Goal: Task Accomplishment & Management: Use online tool/utility

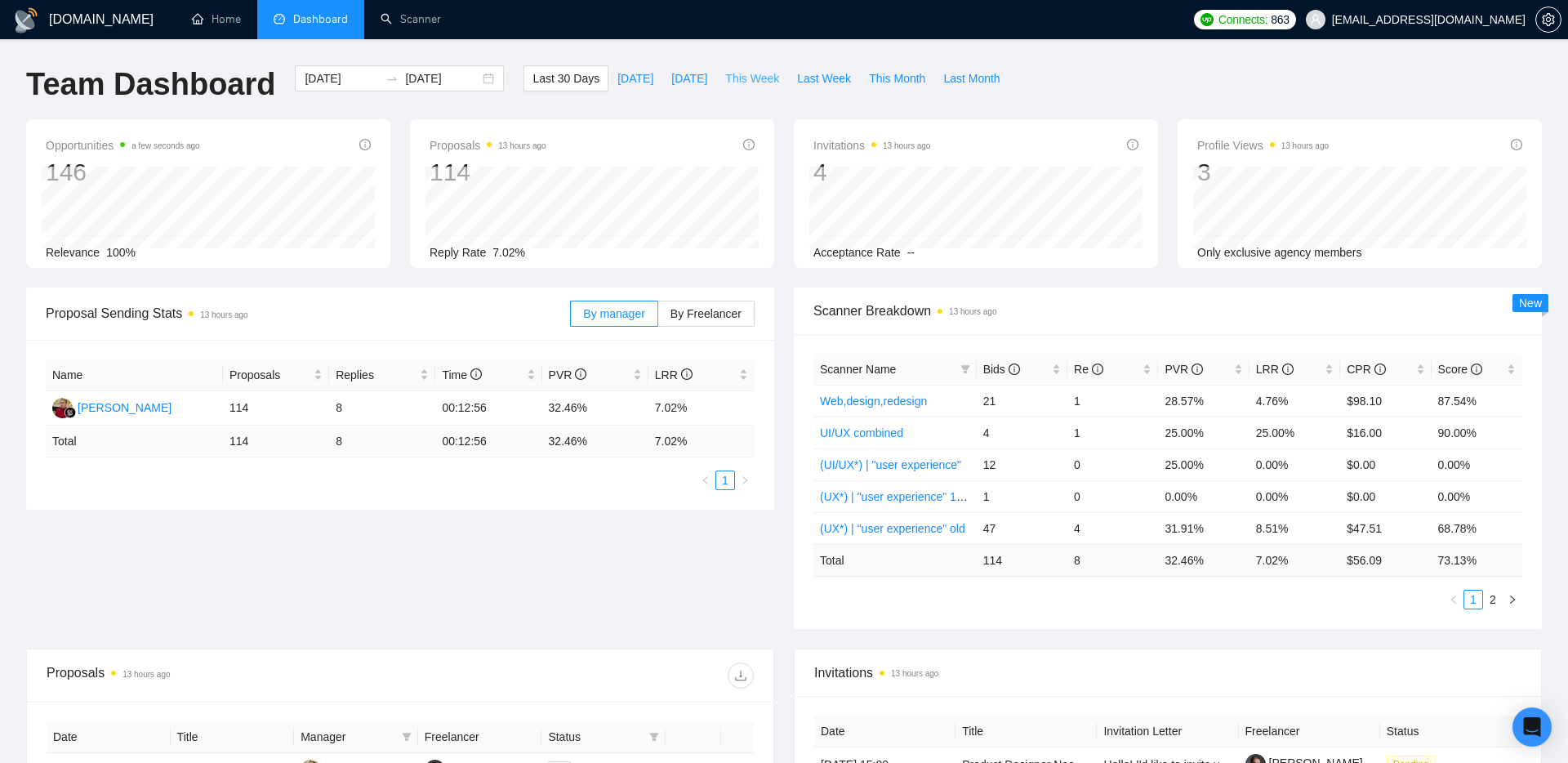
click at [751, 83] on span "This Week" at bounding box center [753, 78] width 54 height 18
type input "[DATE]"
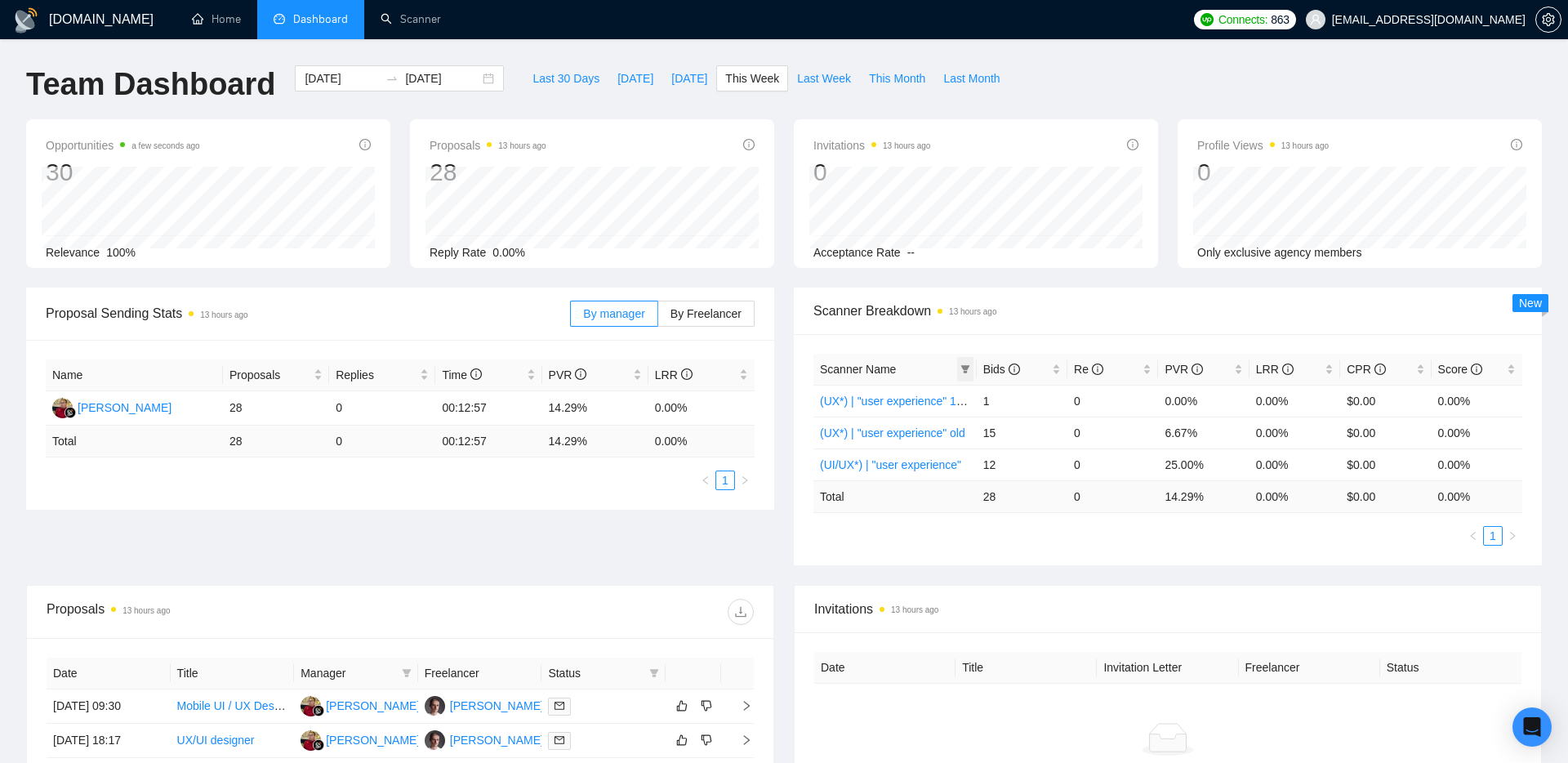
click at [966, 368] on icon "filter" at bounding box center [965, 369] width 9 height 8
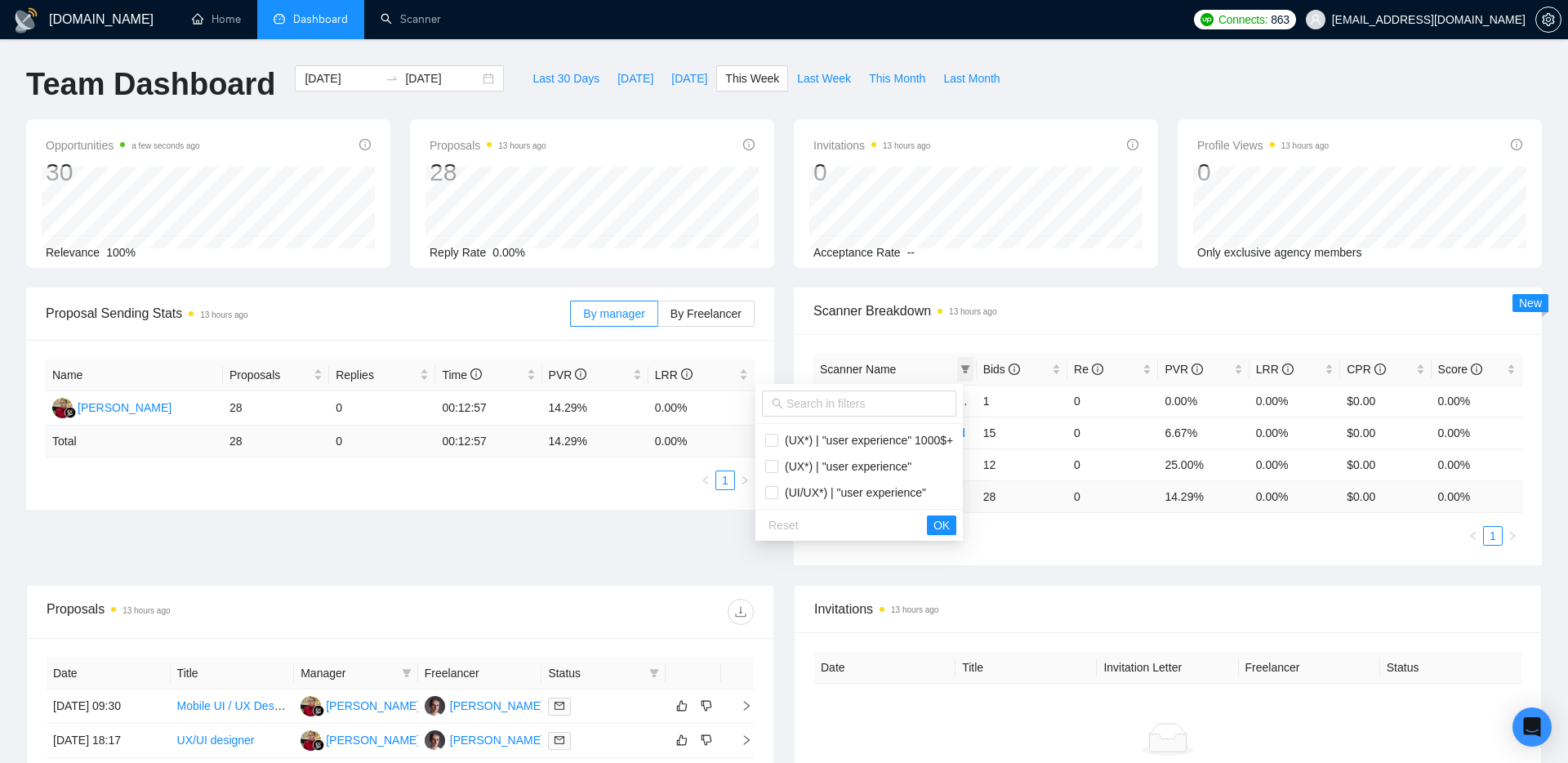
click at [966, 368] on icon "filter" at bounding box center [965, 369] width 9 height 8
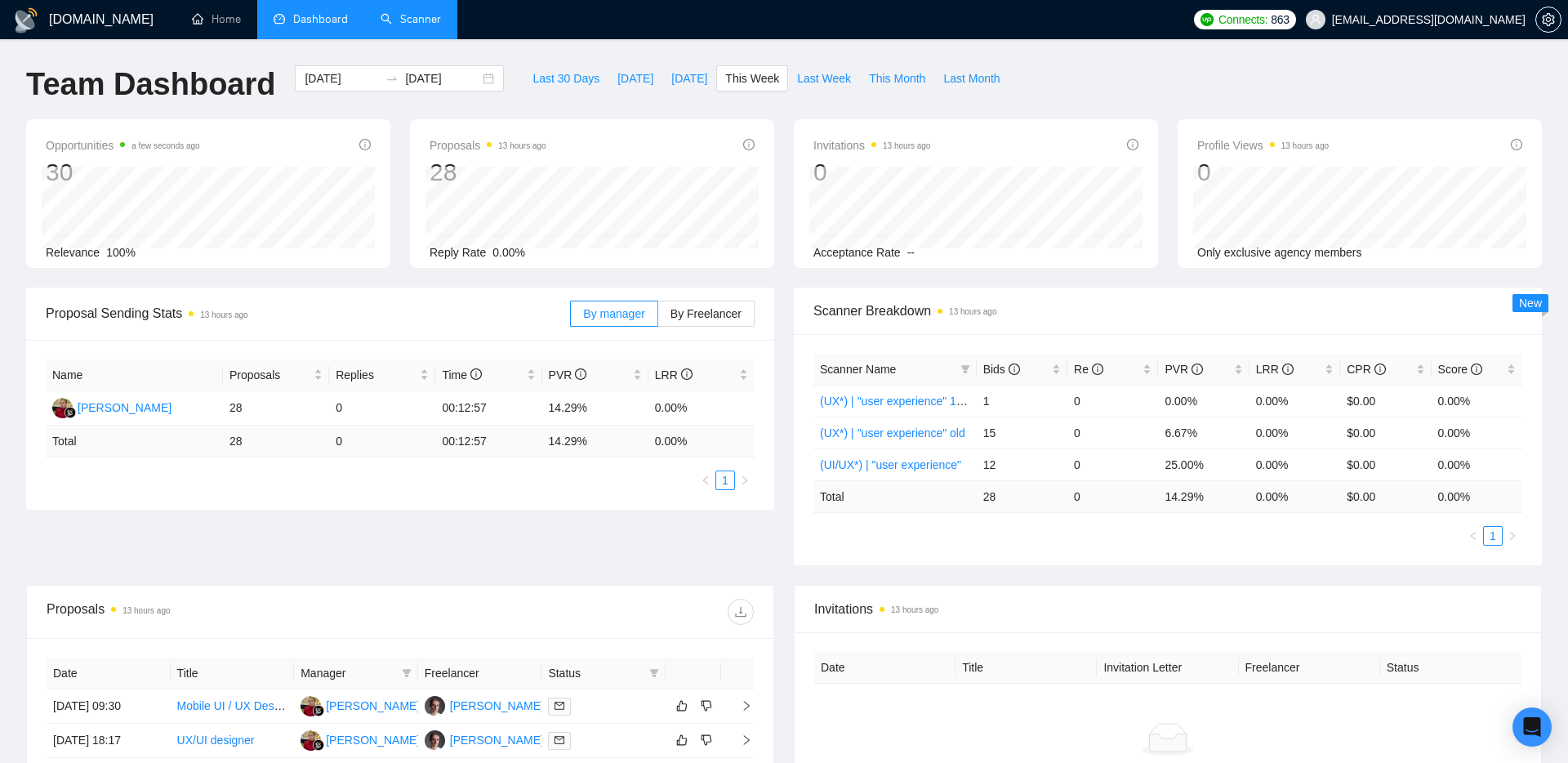
click at [428, 18] on link "Scanner" at bounding box center [410, 19] width 60 height 14
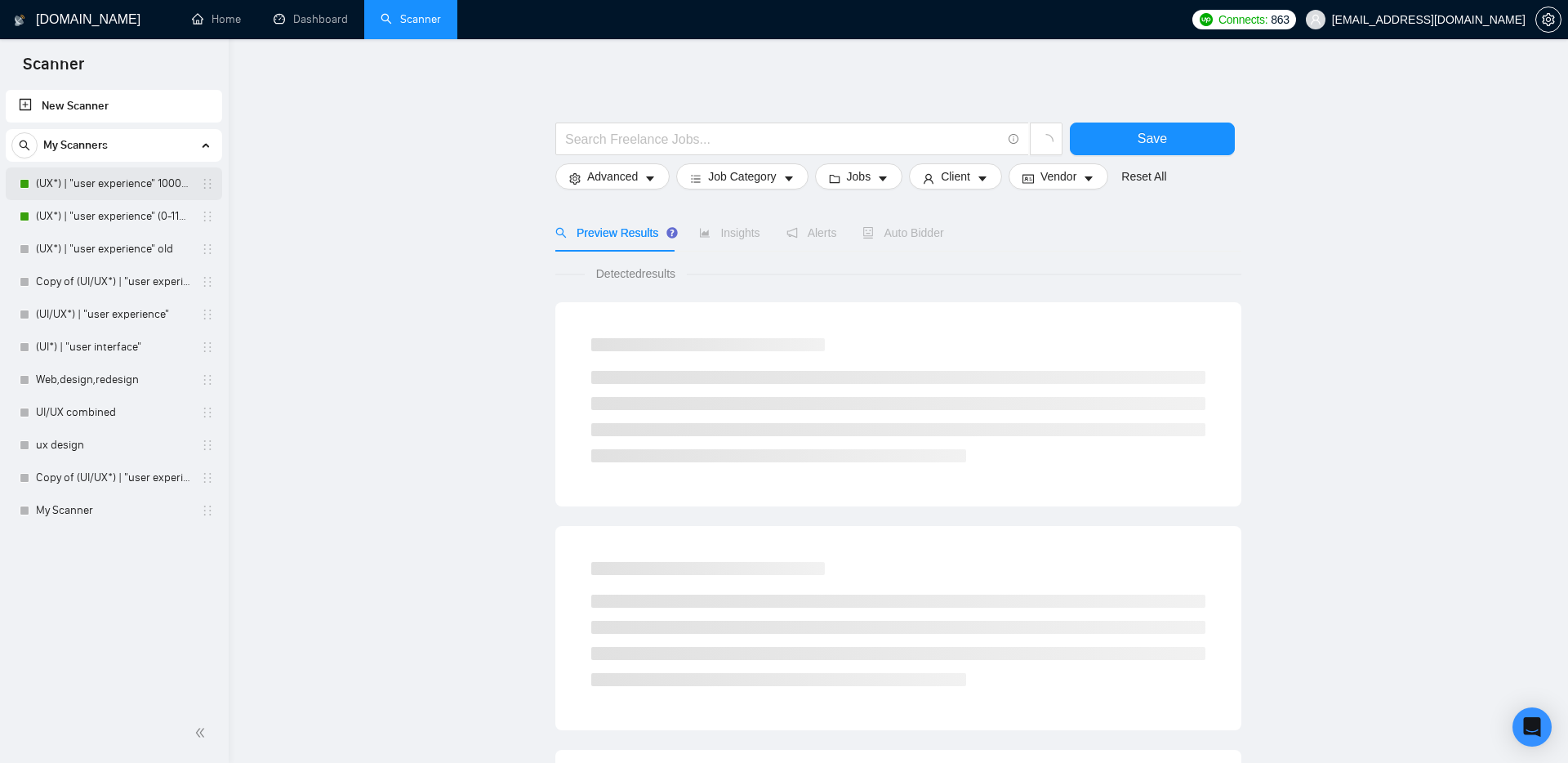
click at [115, 184] on link "(UX*) | "user experience" 1000$+" at bounding box center [113, 183] width 155 height 32
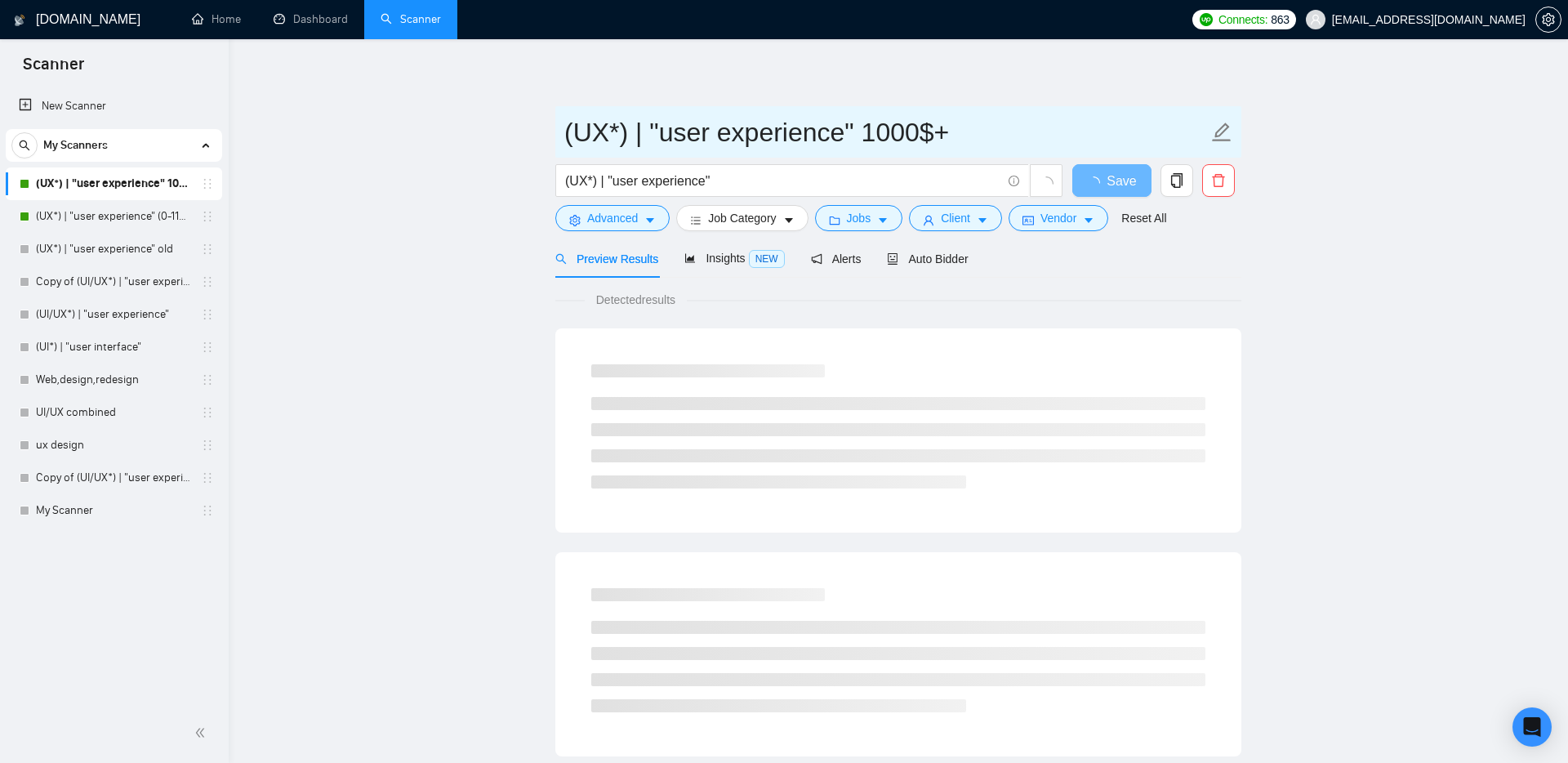
click at [856, 136] on input "(UX*) | "user experience" 1000$+" at bounding box center [886, 132] width 643 height 41
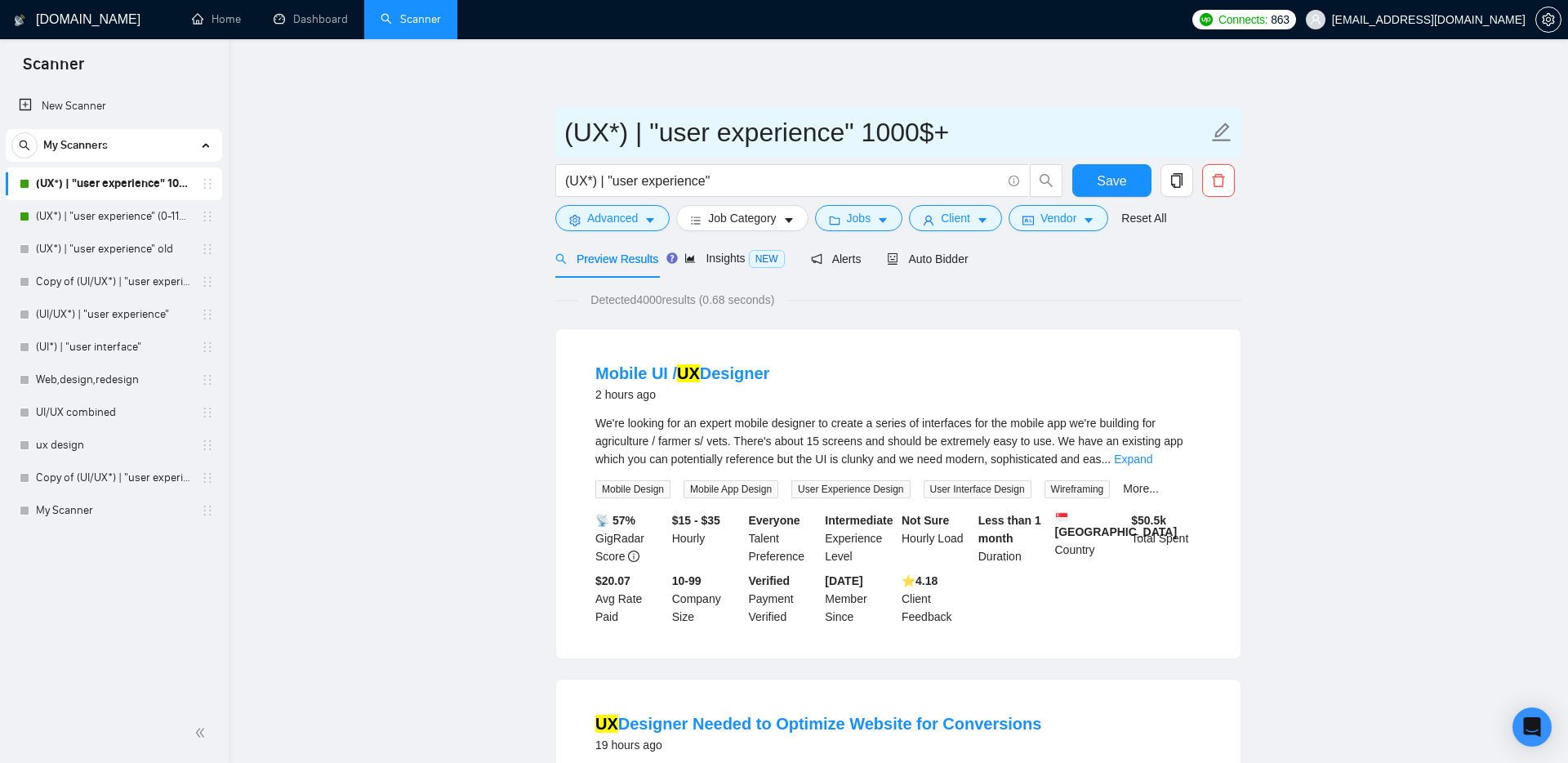
drag, startPoint x: 861, startPoint y: 132, endPoint x: 966, endPoint y: 131, distance: 105.0
click at [966, 131] on input "(UX*) | "user experience" 1000$+" at bounding box center [886, 132] width 643 height 41
click at [933, 130] on input "(UX*) | "user experience" 1000$+" at bounding box center [886, 132] width 643 height 41
click at [928, 132] on input "(UX*) | "user experience" 1000$+" at bounding box center [886, 132] width 643 height 41
drag, startPoint x: 922, startPoint y: 125, endPoint x: 860, endPoint y: 123, distance: 62.0
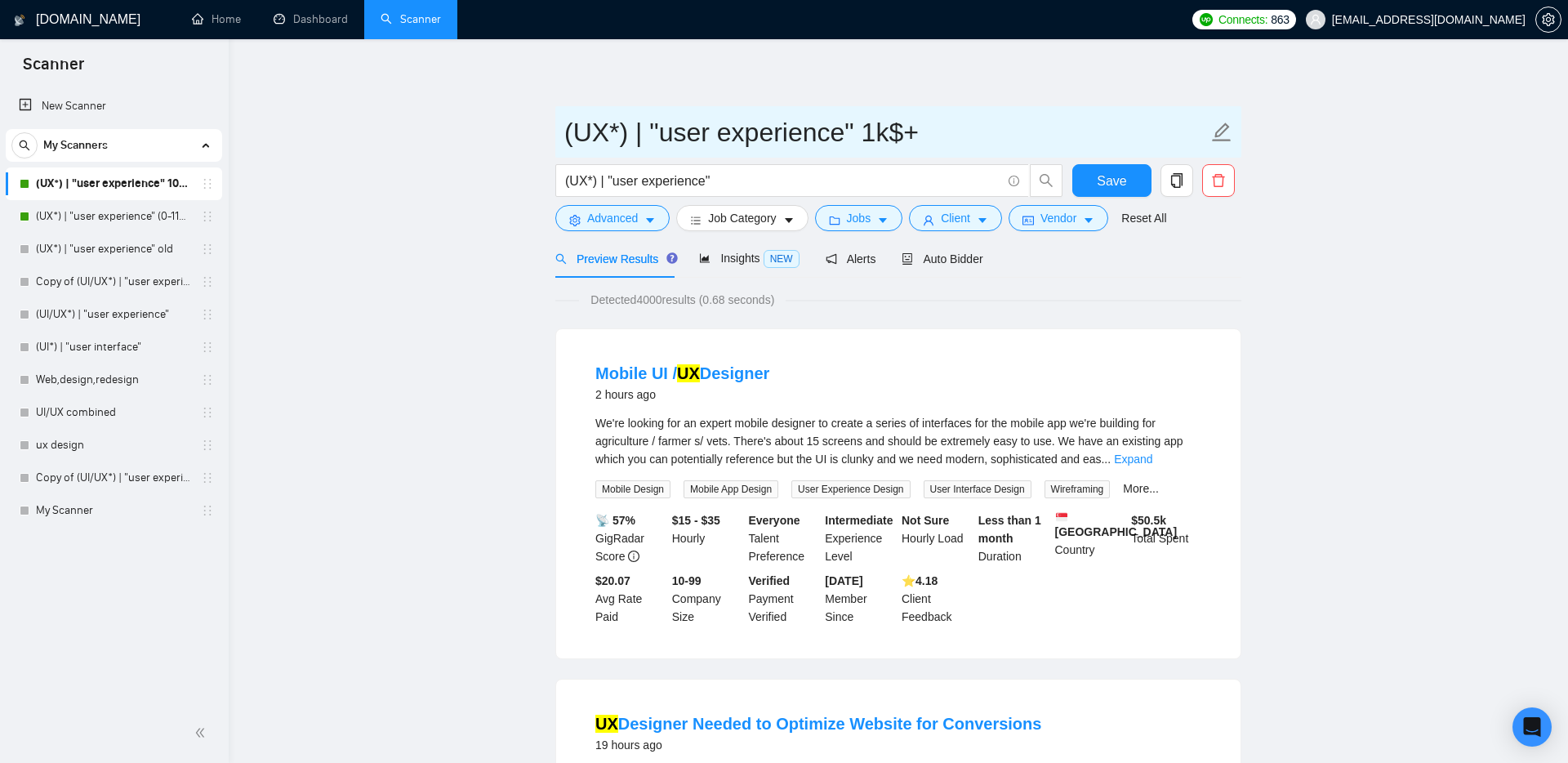
click at [860, 123] on input "(UX*) | "user experience" 1k$+" at bounding box center [886, 132] width 643 height 41
click at [564, 134] on input "(UX*) | "user experience"" at bounding box center [886, 132] width 643 height 41
paste input "1k$+"
type input "1k$+ (UX*) | "user experience""
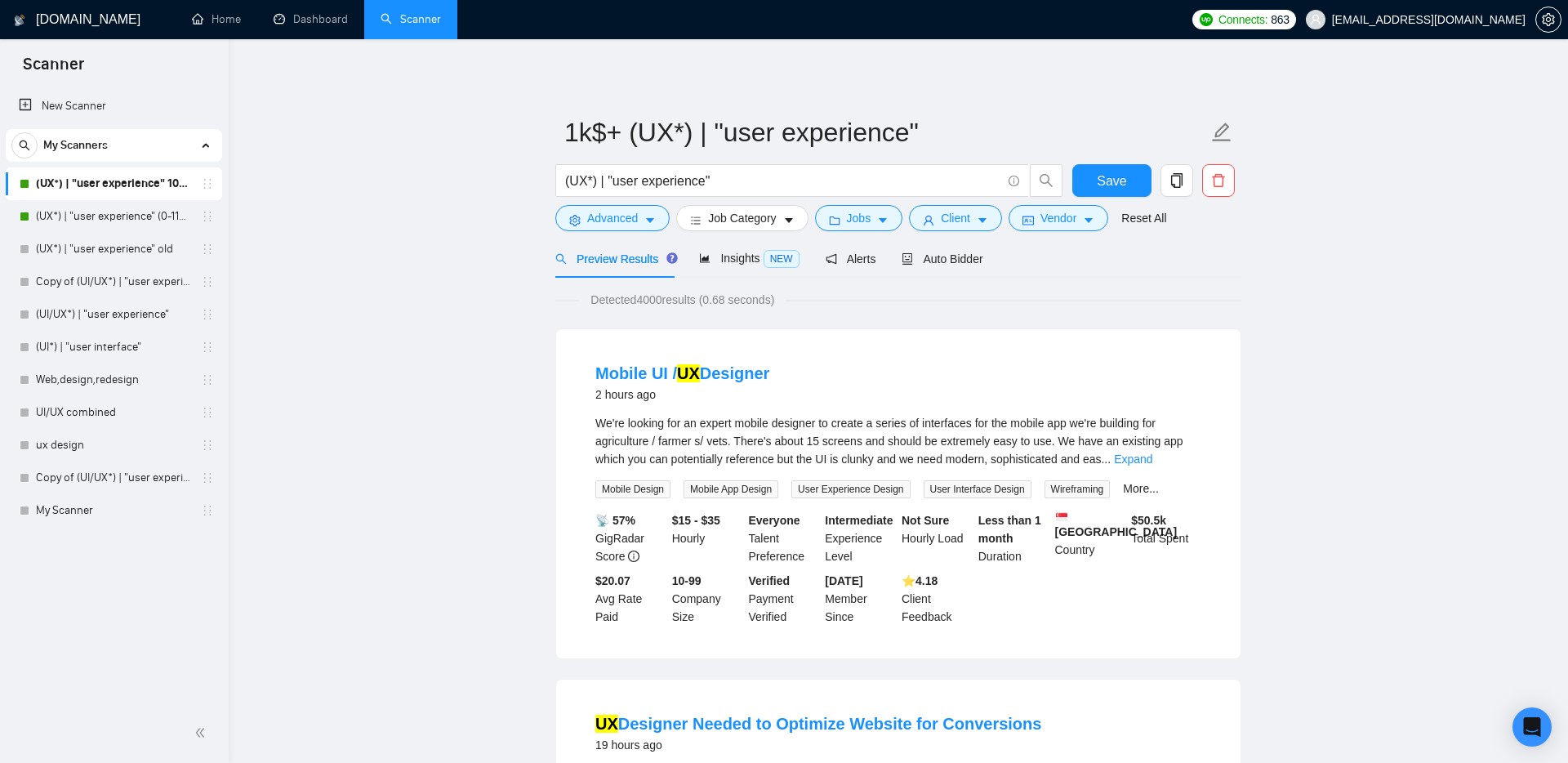
click at [1137, 181] on button "Save" at bounding box center [1112, 180] width 79 height 32
click at [100, 221] on link "(UX*) | "user experience" (0-1100$)" at bounding box center [113, 216] width 155 height 32
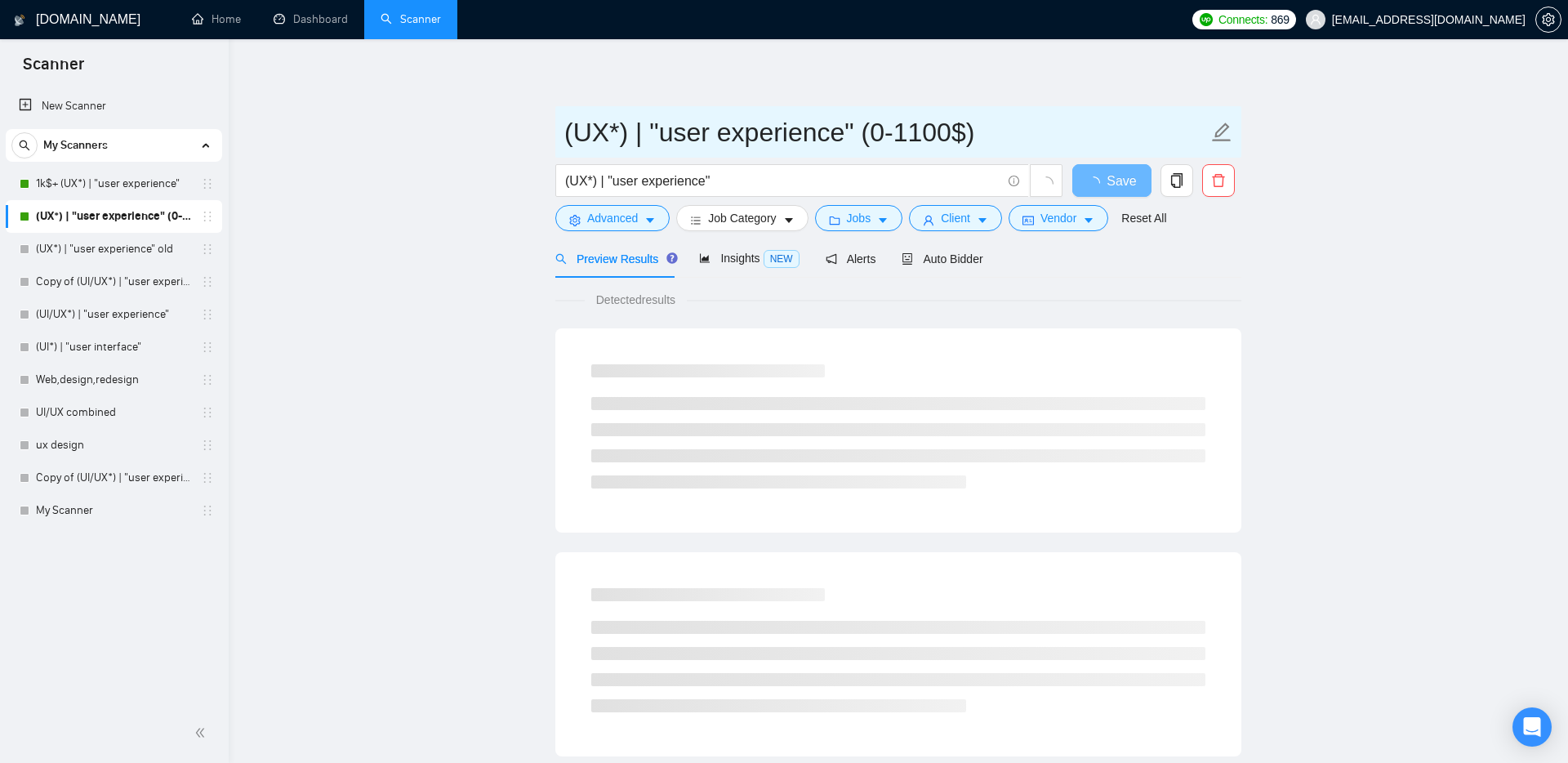
click at [871, 129] on input "(UX*) | "user experience" (0-1100$)" at bounding box center [886, 132] width 643 height 41
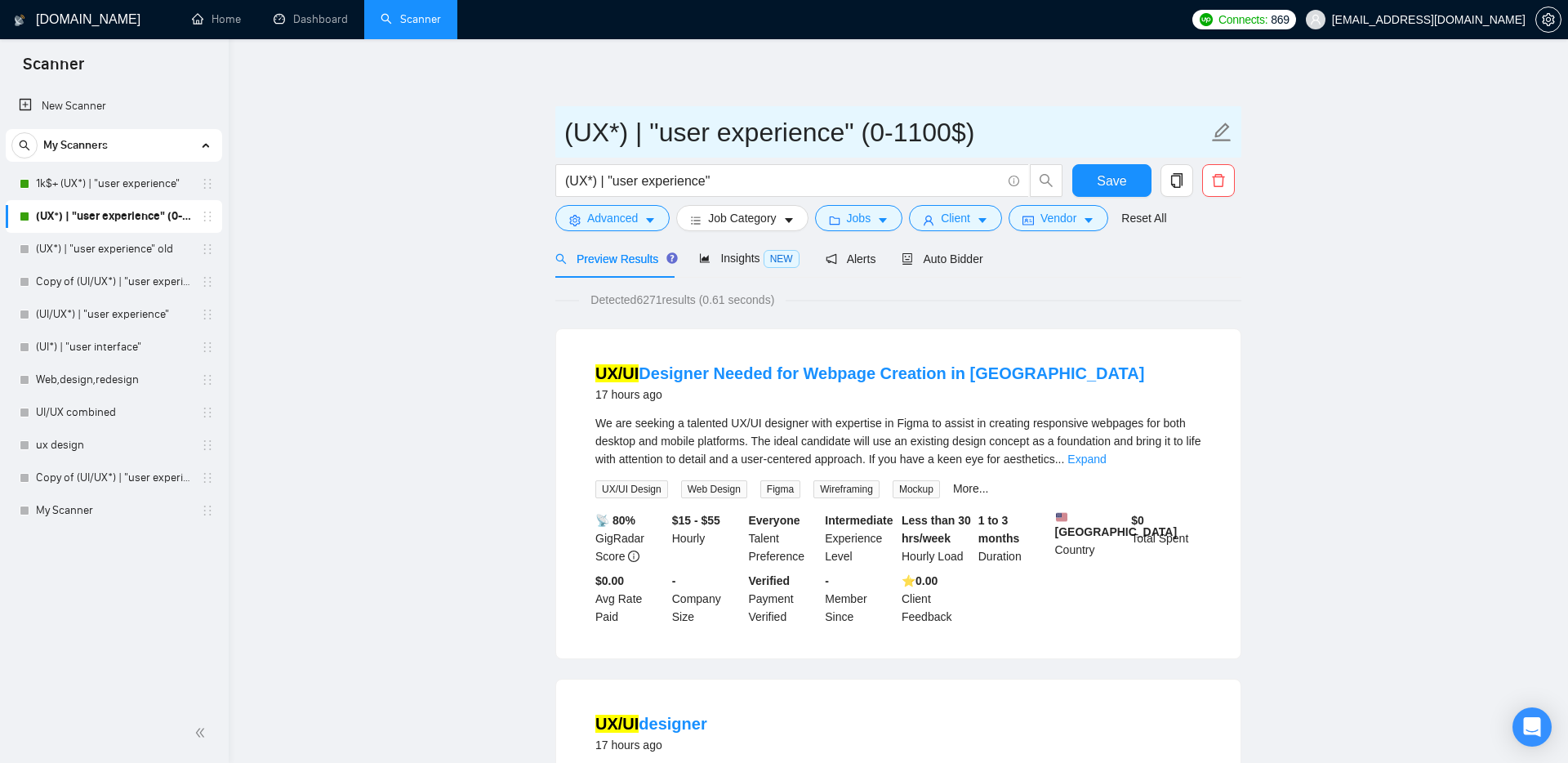
click at [916, 133] on input "(UX*) | "user experience" (0-1100$)" at bounding box center [886, 132] width 643 height 41
drag, startPoint x: 977, startPoint y: 137, endPoint x: 858, endPoint y: 132, distance: 119.1
click at [858, 132] on input "(UX*) | "user experience" (0-1,1k$)" at bounding box center [886, 132] width 643 height 41
click at [561, 134] on span "(UX*) | "user experience"" at bounding box center [898, 132] width 686 height 52
click at [568, 139] on input "(UX*) | "user experience"" at bounding box center [886, 132] width 643 height 41
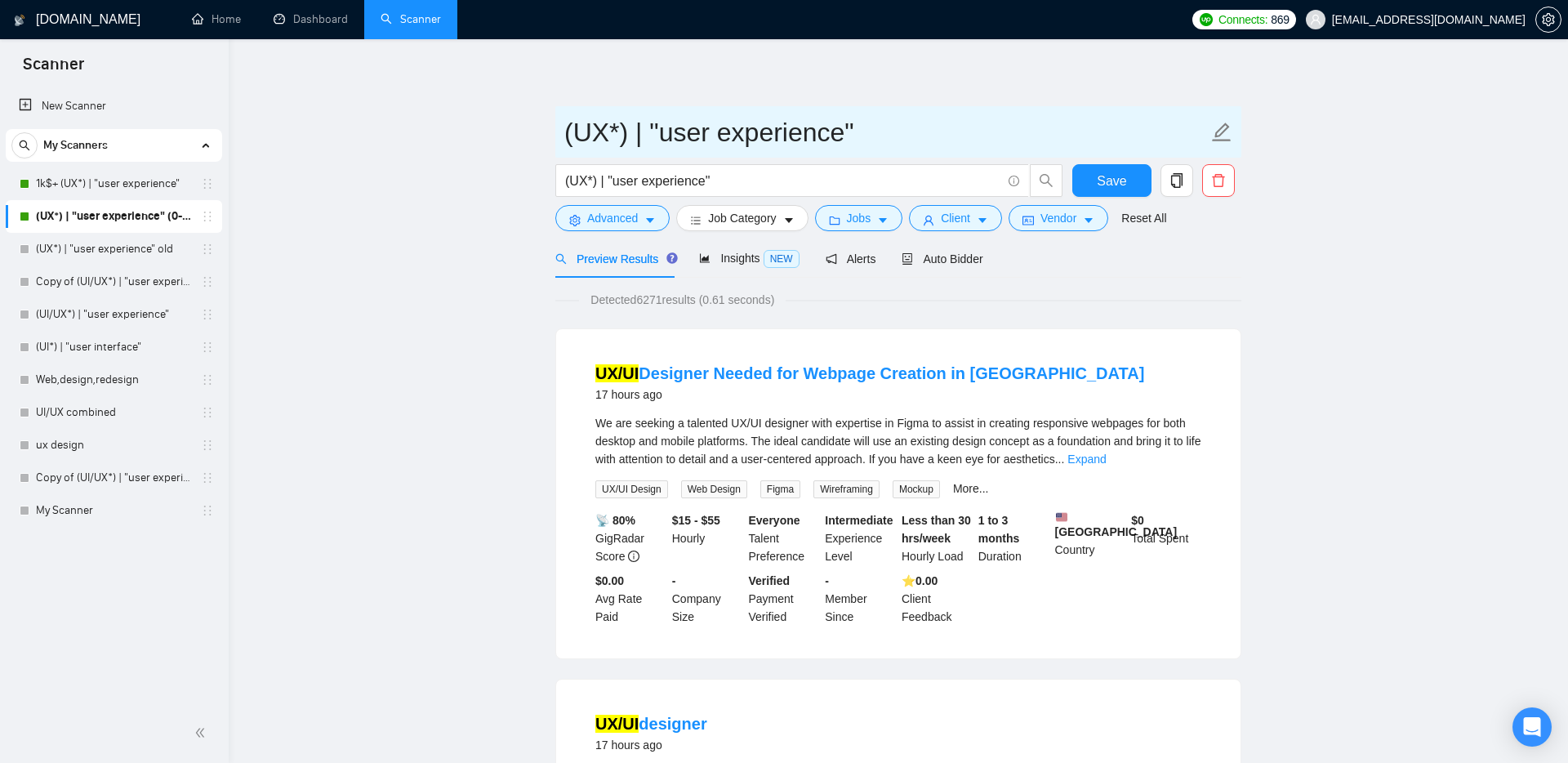
paste input "(0-1,1k$)"
type input "(0-1,1k$) (UX*) | "user experience""
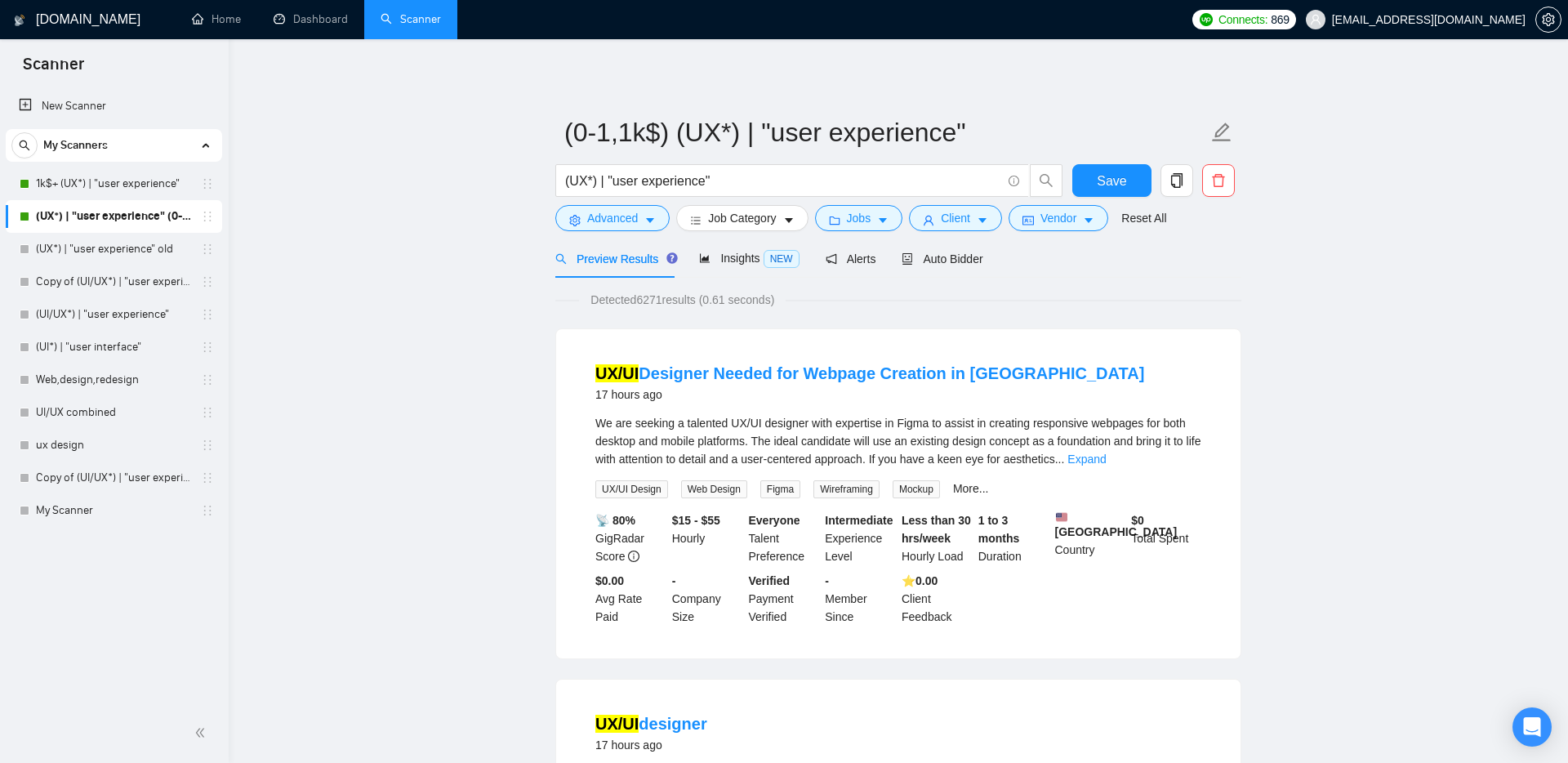
click at [1118, 184] on span "Save" at bounding box center [1111, 181] width 30 height 20
click at [298, 24] on link "Dashboard" at bounding box center [311, 19] width 75 height 14
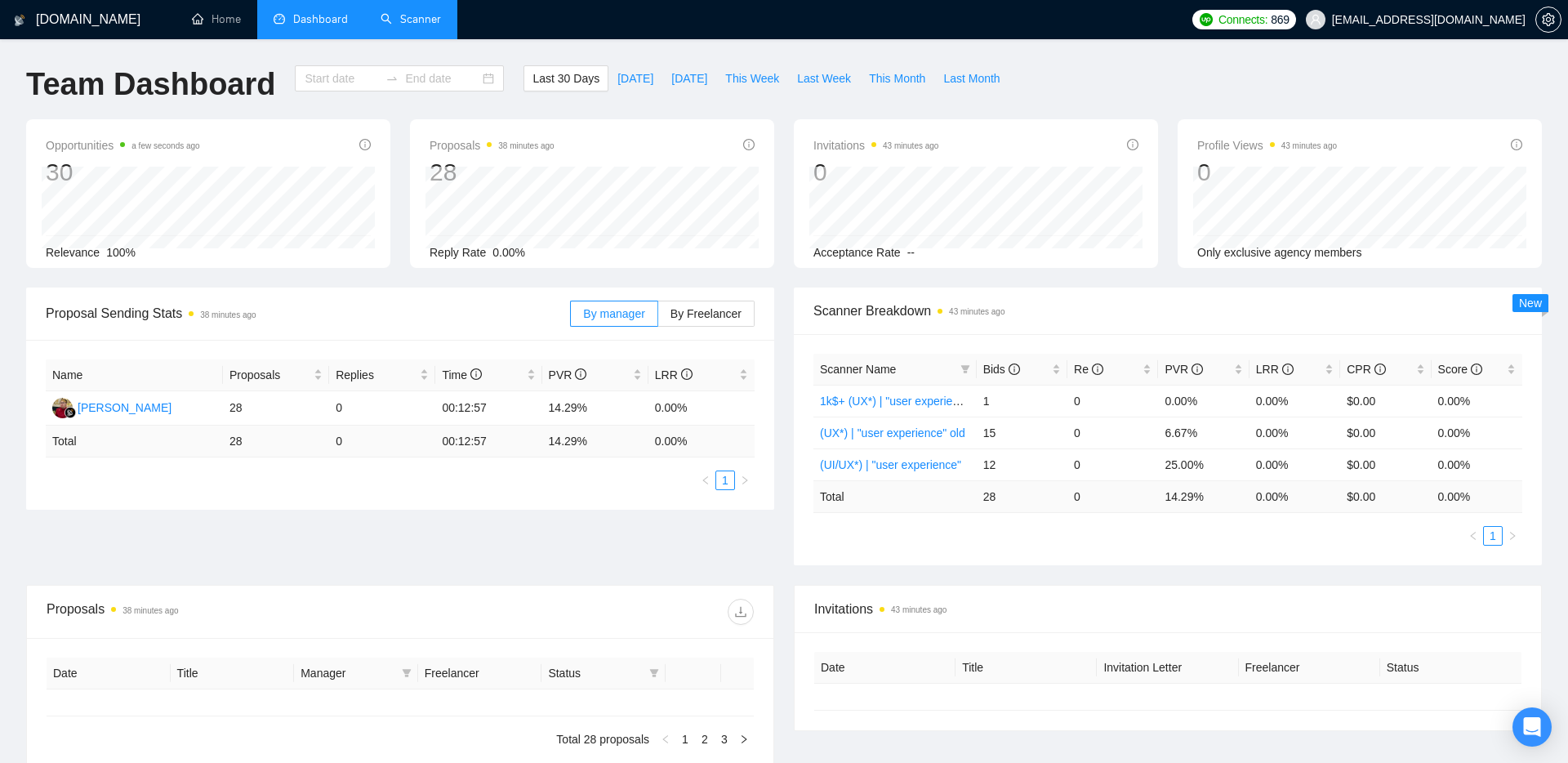
type input "[DATE]"
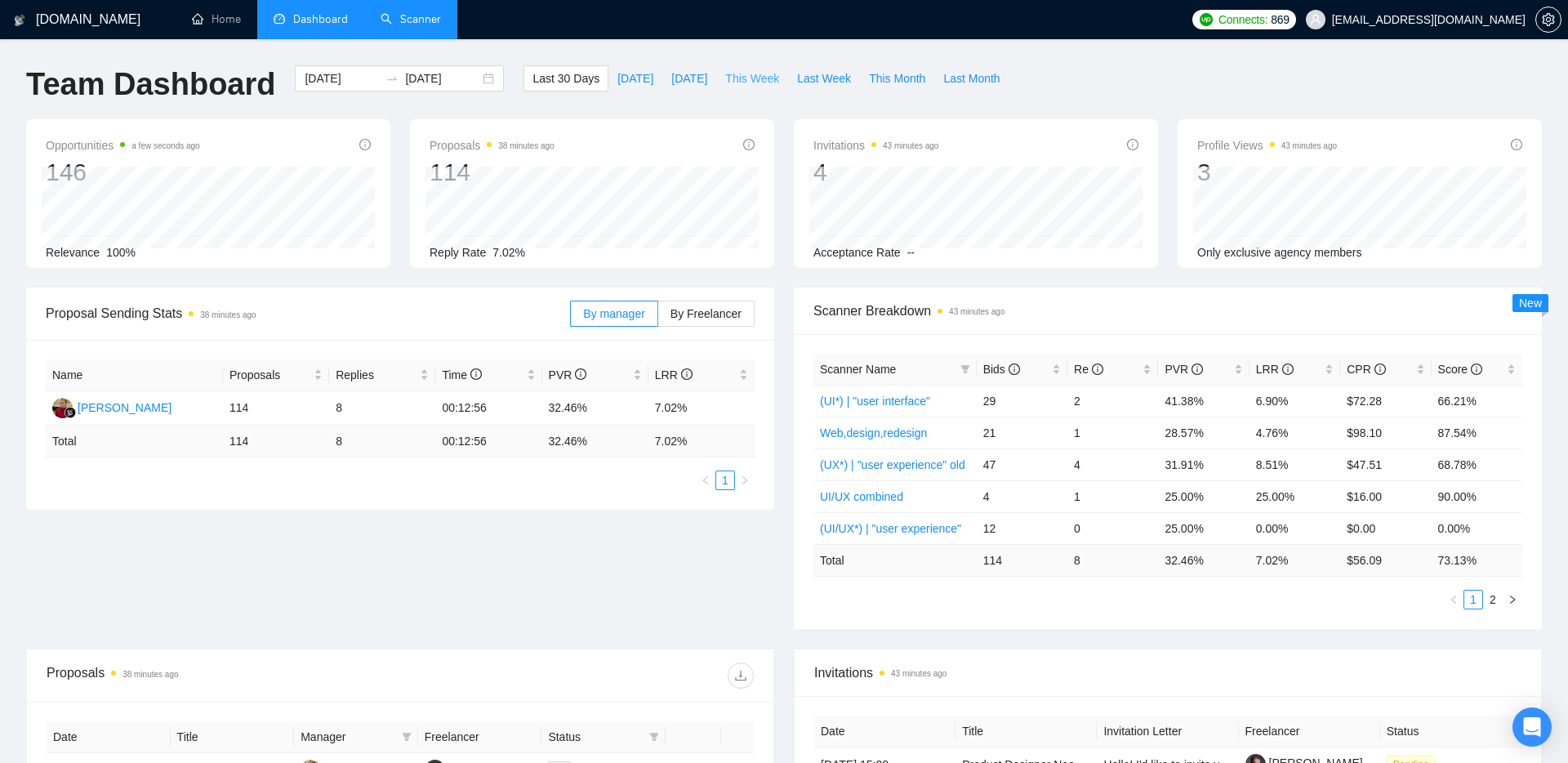
click at [744, 76] on span "This Week" at bounding box center [753, 78] width 54 height 18
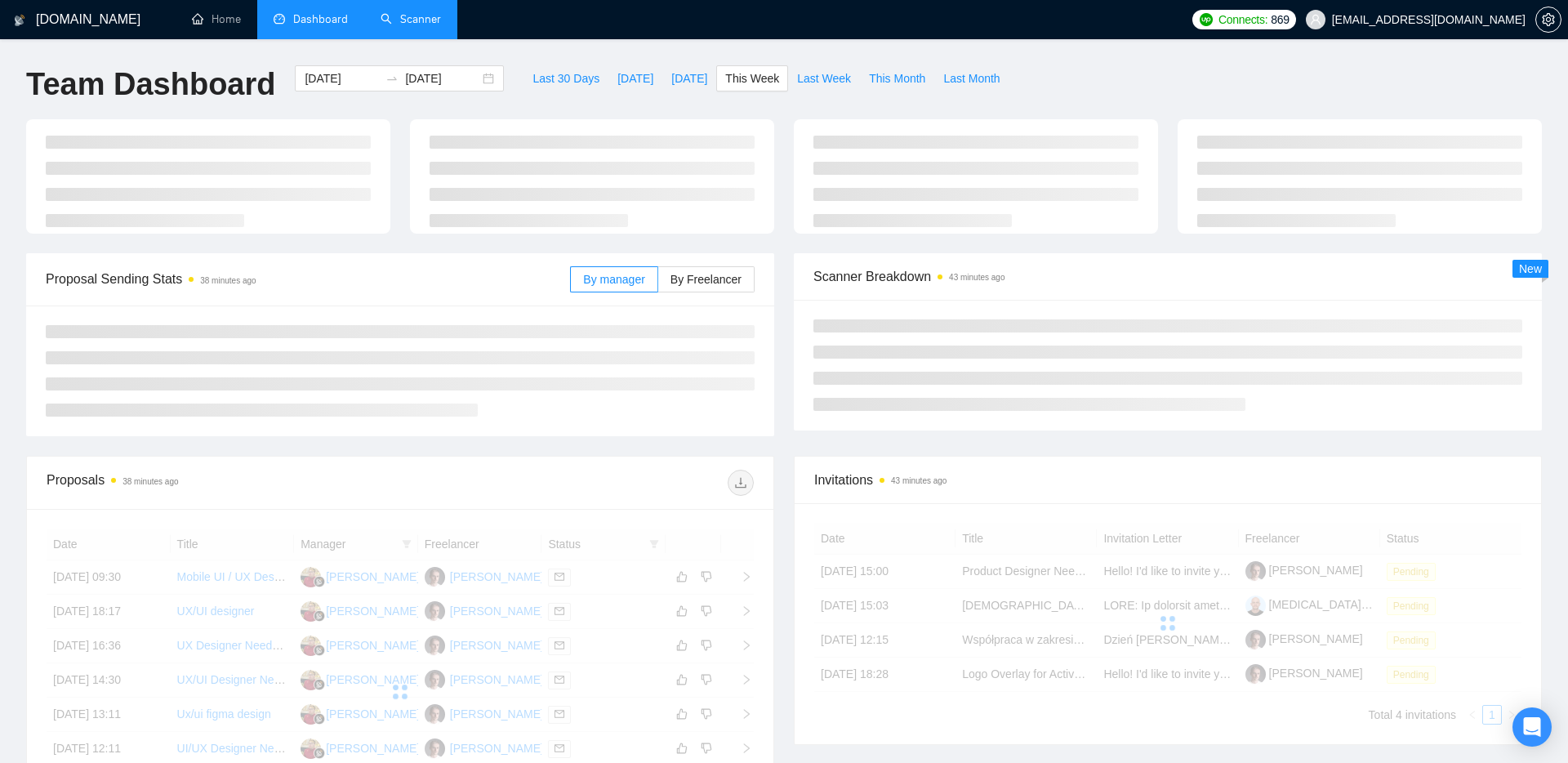
type input "[DATE]"
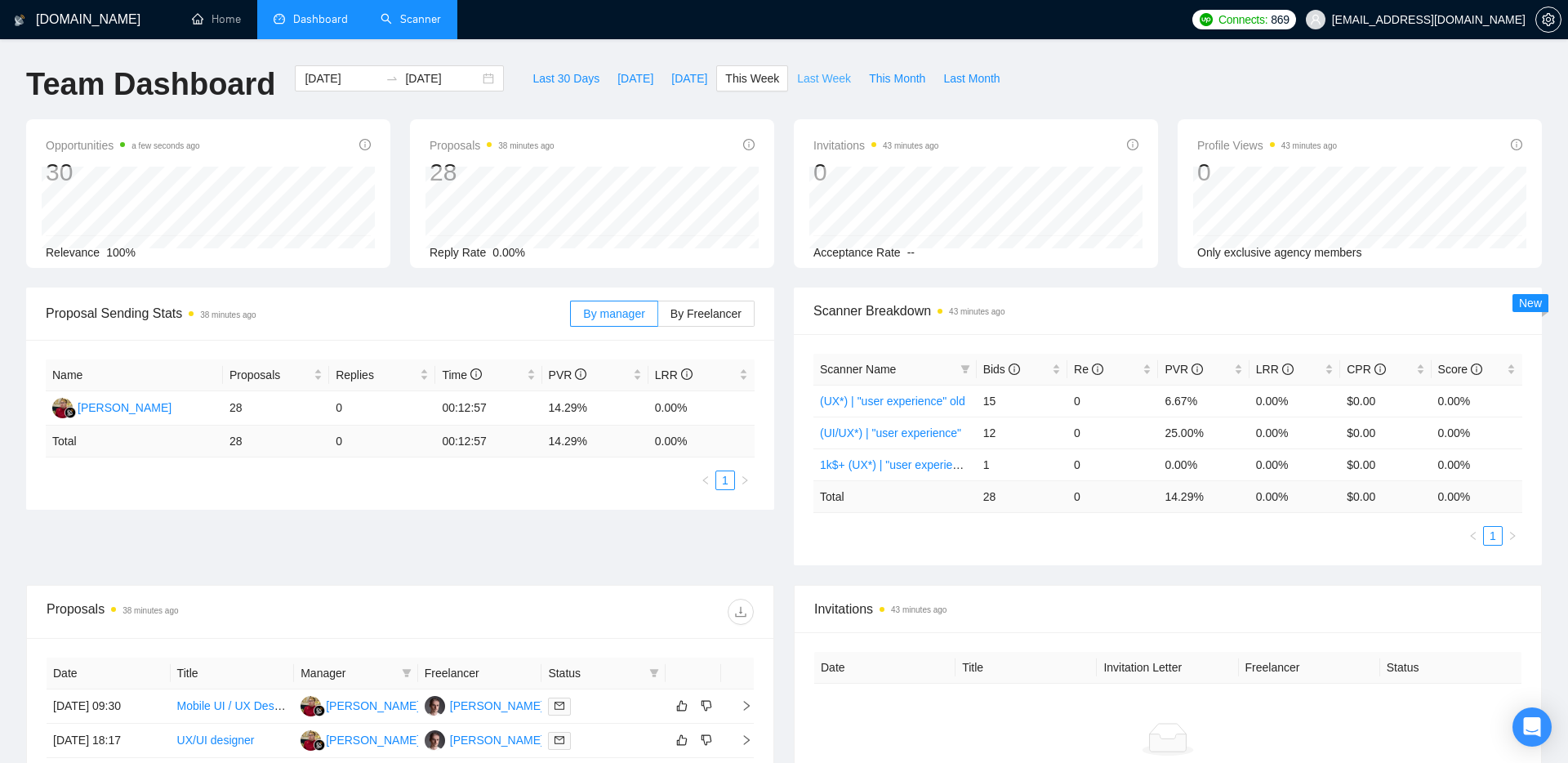
click at [821, 82] on span "Last Week" at bounding box center [824, 78] width 54 height 18
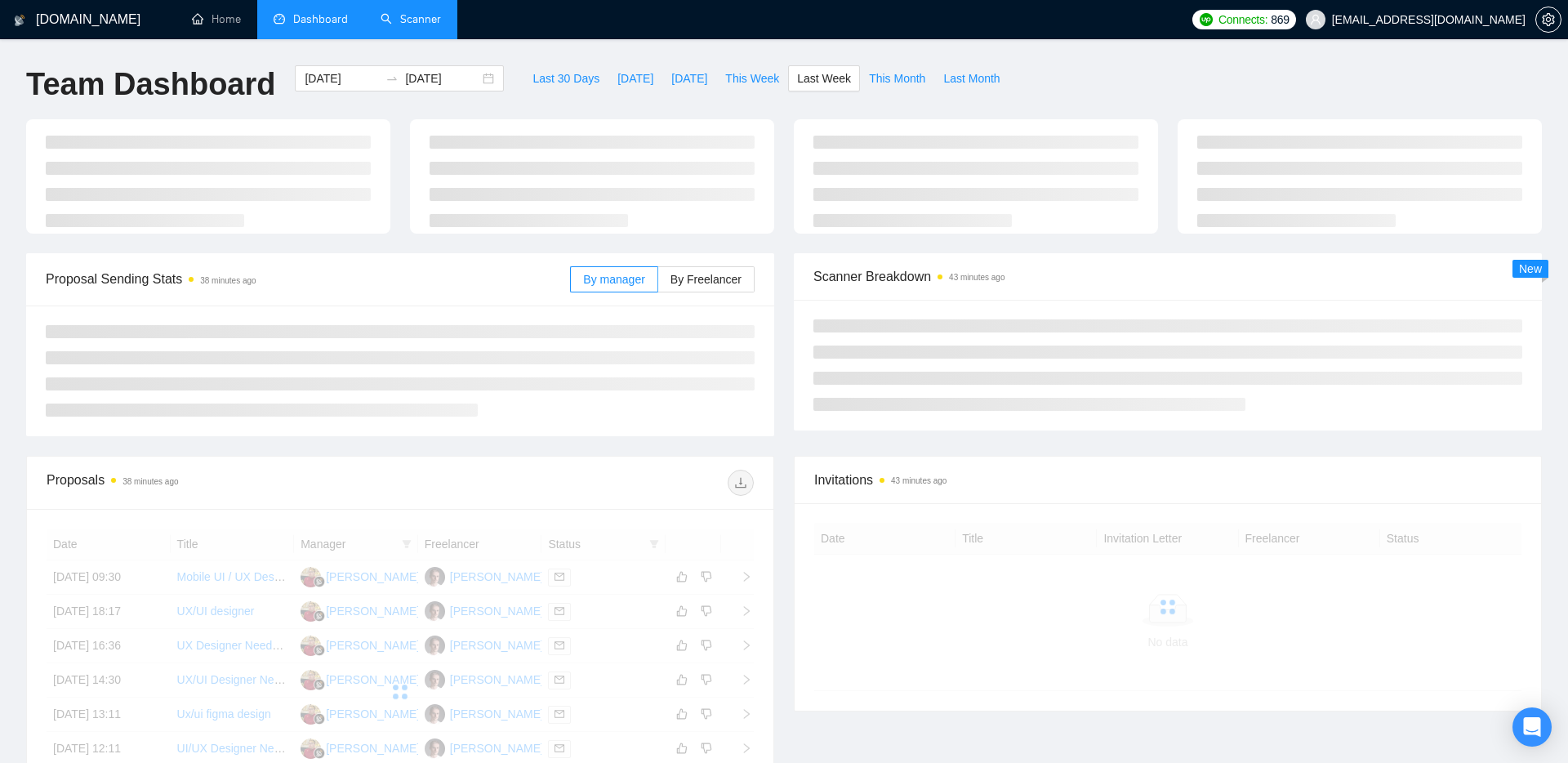
type input "[DATE]"
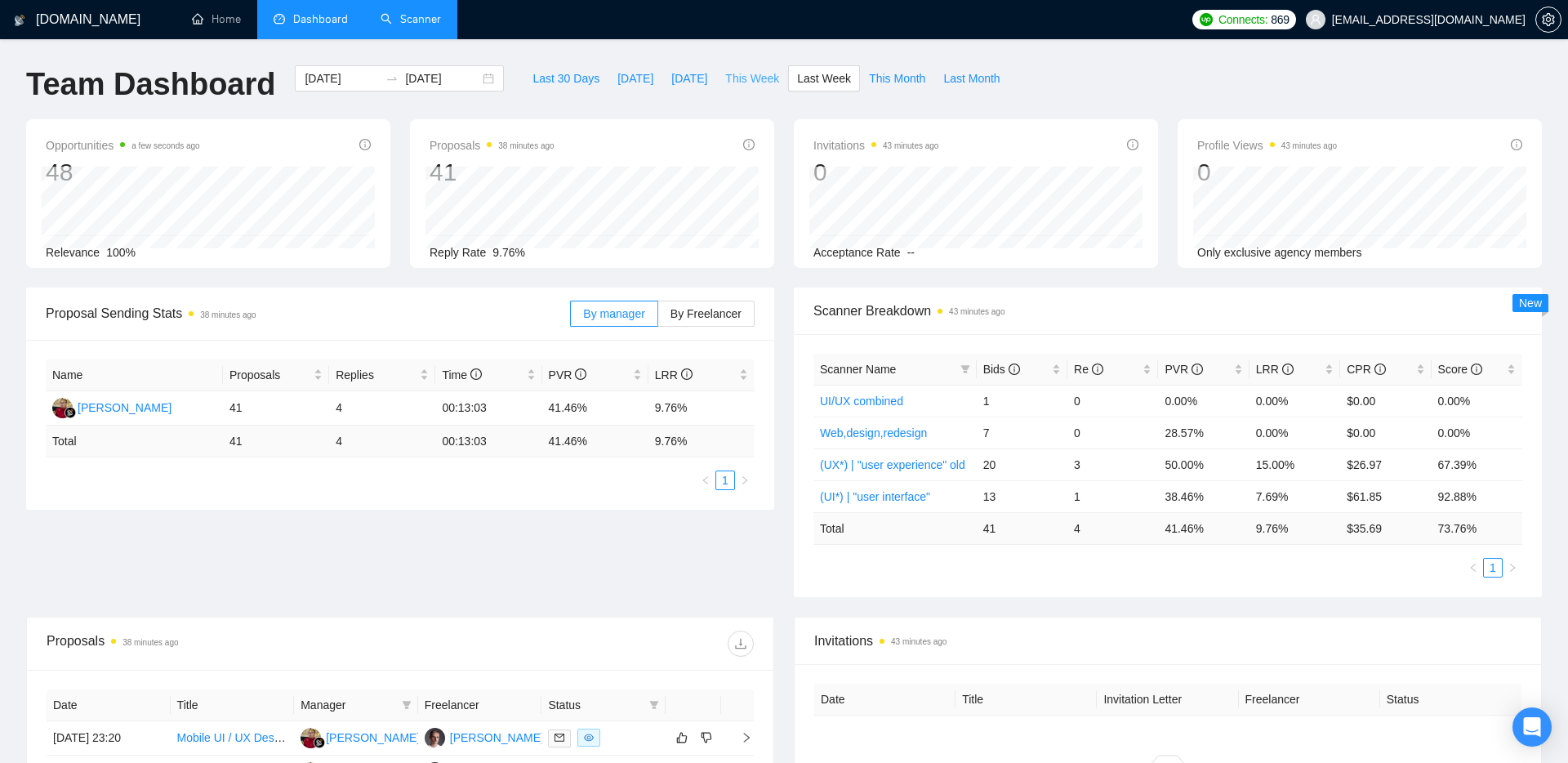
click at [738, 83] on span "This Week" at bounding box center [753, 78] width 54 height 18
type input "[DATE]"
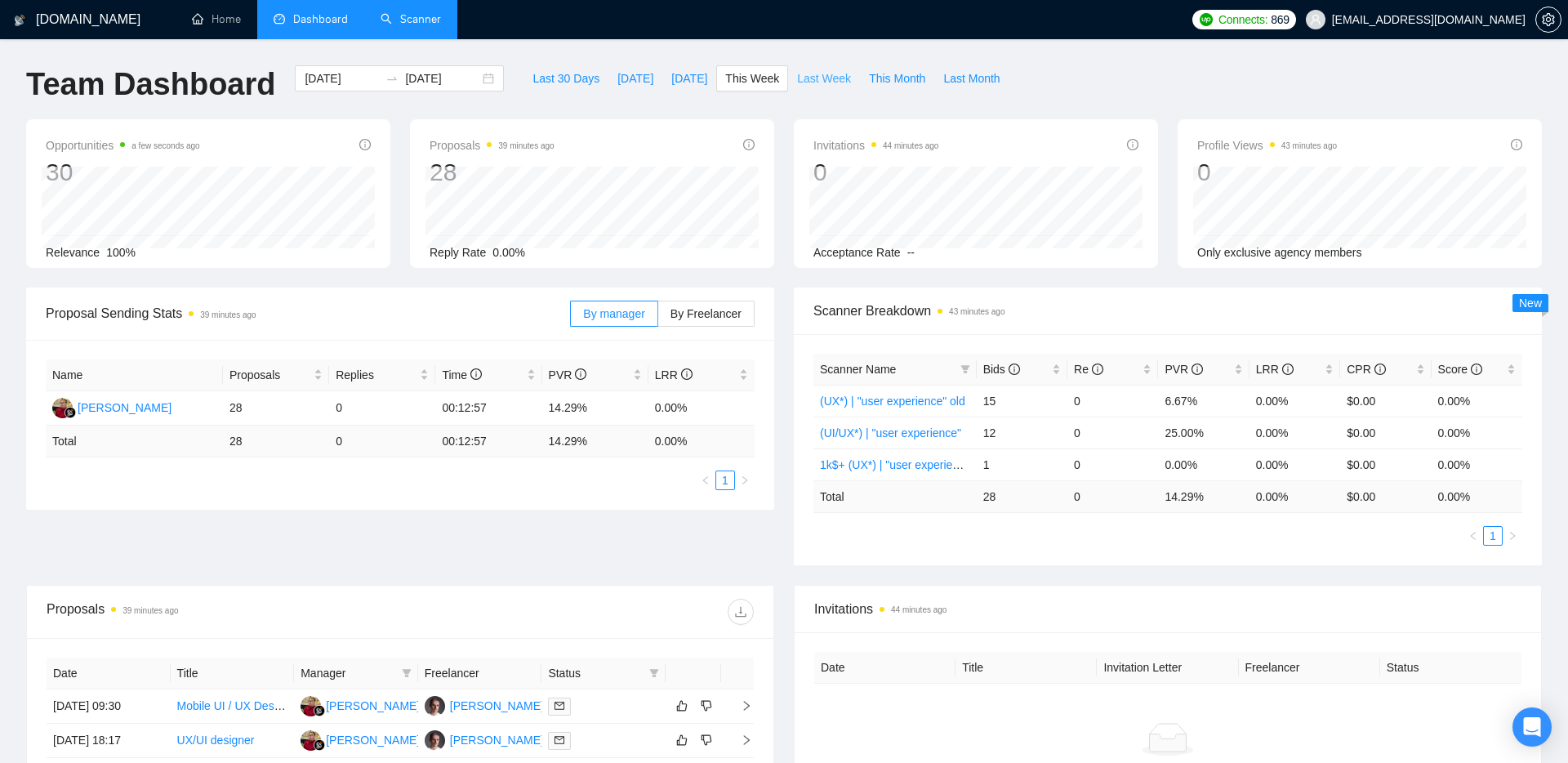
click at [817, 78] on span "Last Week" at bounding box center [824, 78] width 54 height 18
type input "[DATE]"
